Goal: Information Seeking & Learning: Learn about a topic

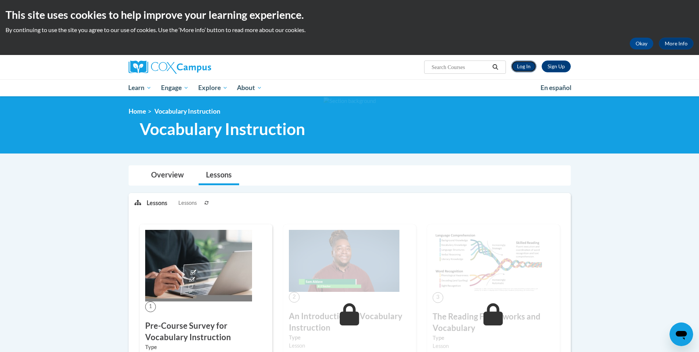
click at [524, 65] on link "Log In" at bounding box center [523, 66] width 25 height 12
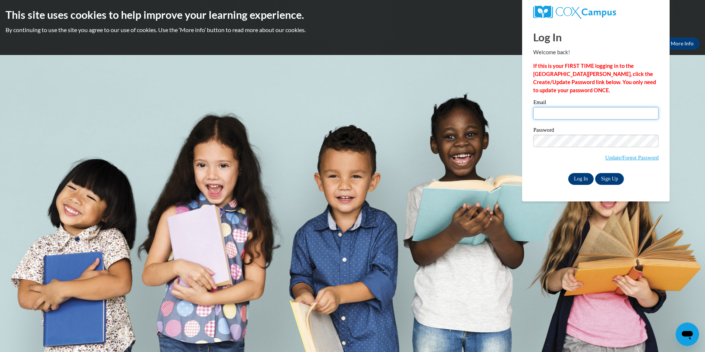
type input "marei.carter@gmail.com"
click at [580, 178] on input "Log In" at bounding box center [581, 179] width 26 height 12
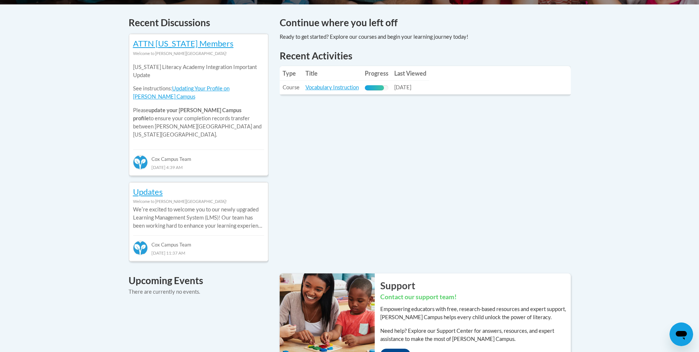
scroll to position [310, 0]
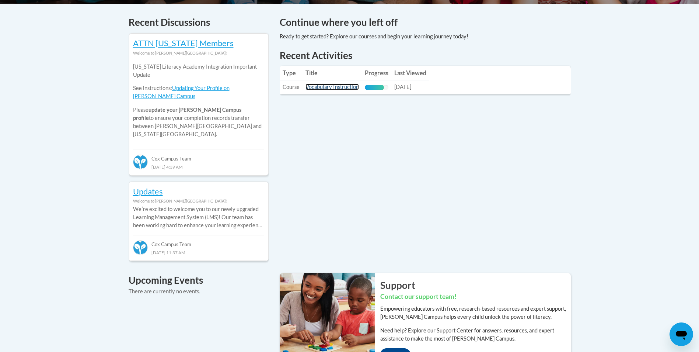
click at [335, 85] on link "Vocabulary Instruction" at bounding box center [331, 87] width 53 height 6
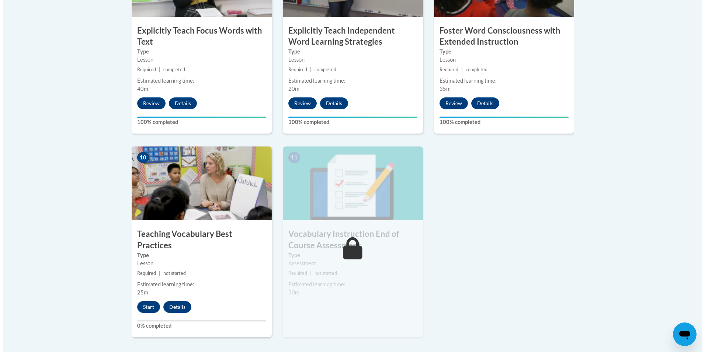
scroll to position [737, 0]
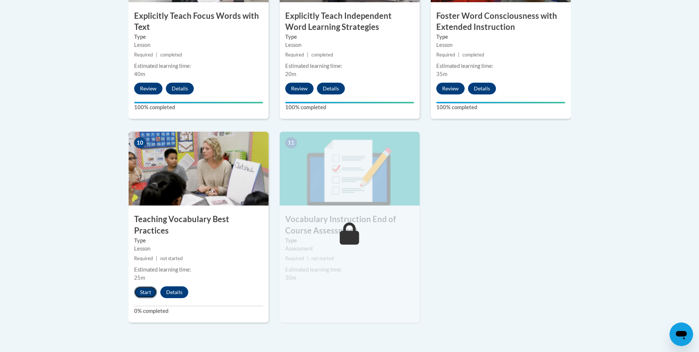
click at [145, 286] on button "Start" at bounding box center [145, 292] width 23 height 12
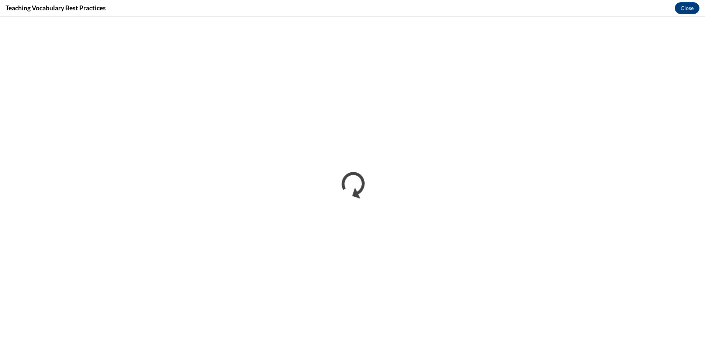
scroll to position [0, 0]
